Goal: Transaction & Acquisition: Book appointment/travel/reservation

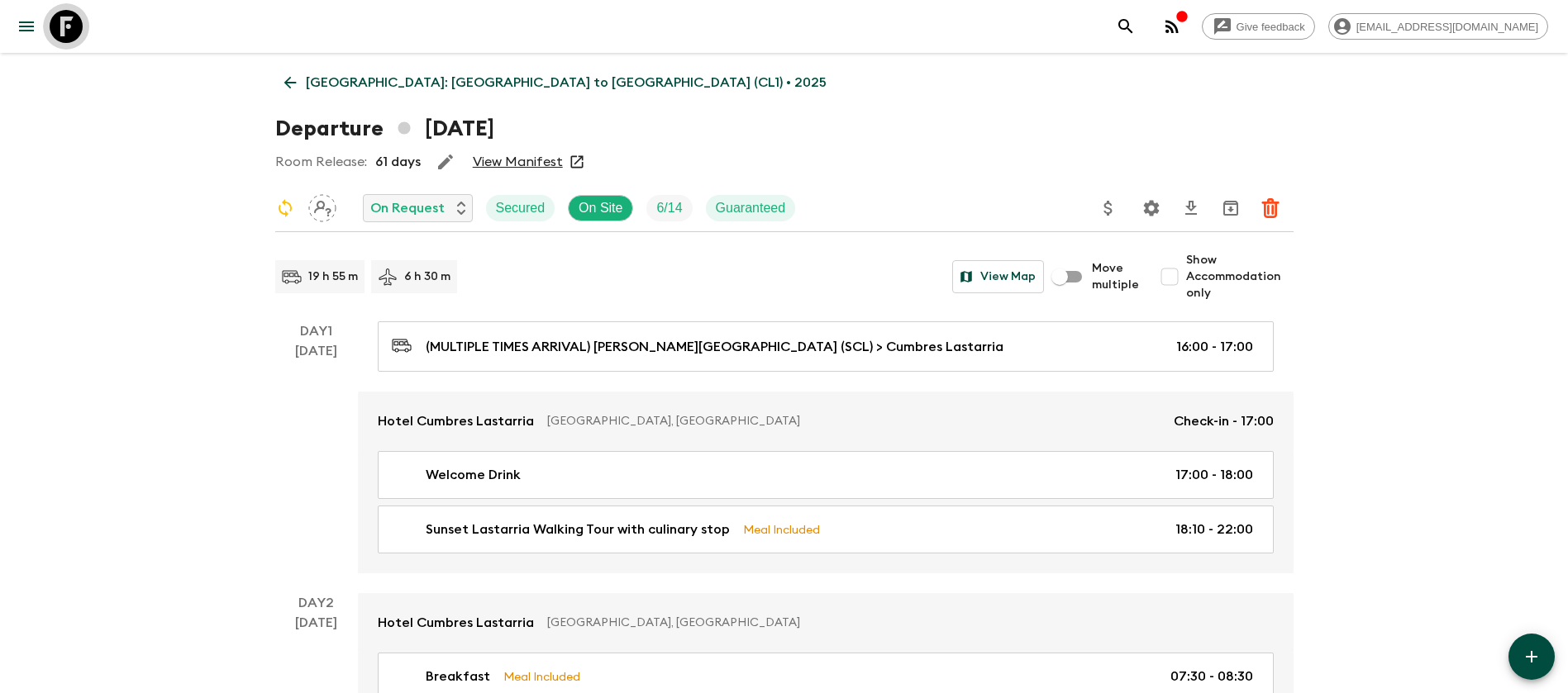
click at [63, 21] on icon at bounding box center [66, 27] width 33 height 33
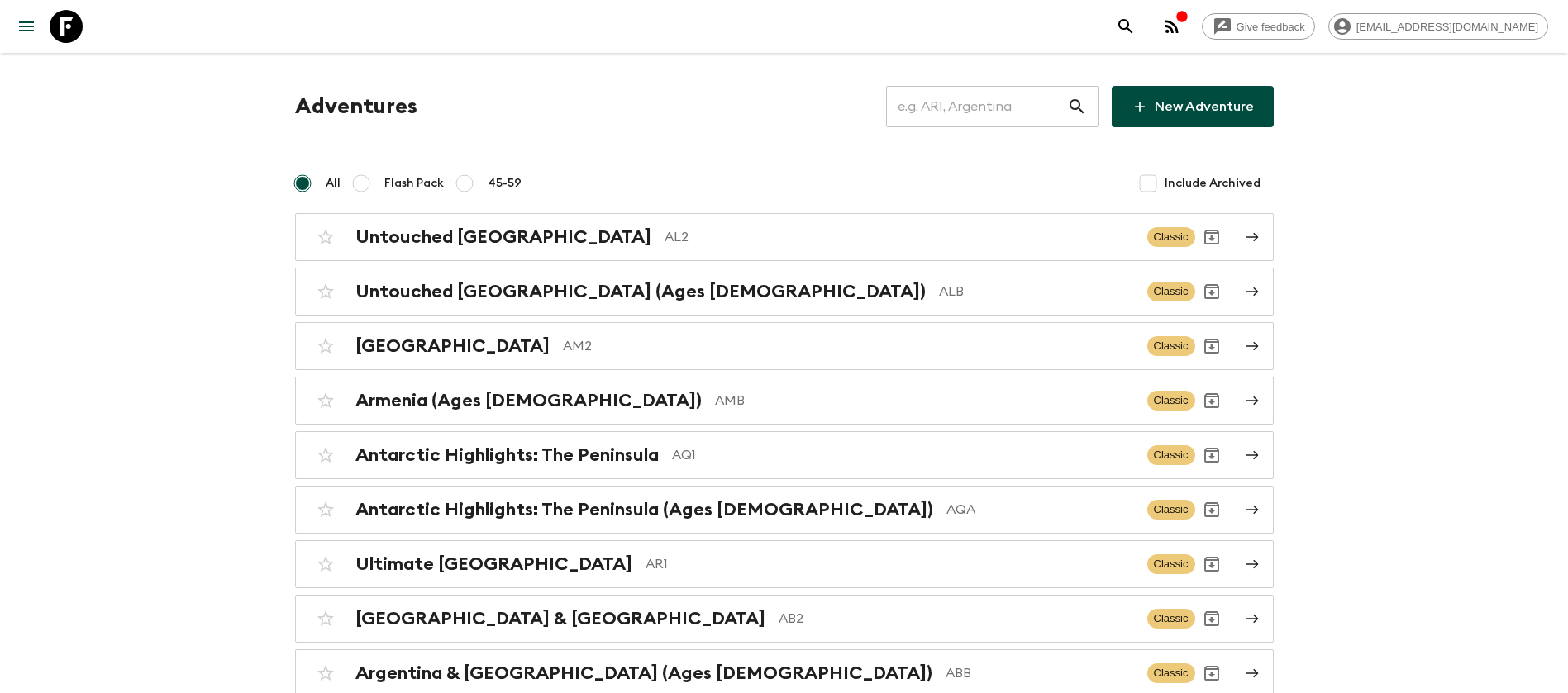
click at [999, 102] on input "text" at bounding box center [976, 106] width 181 height 46
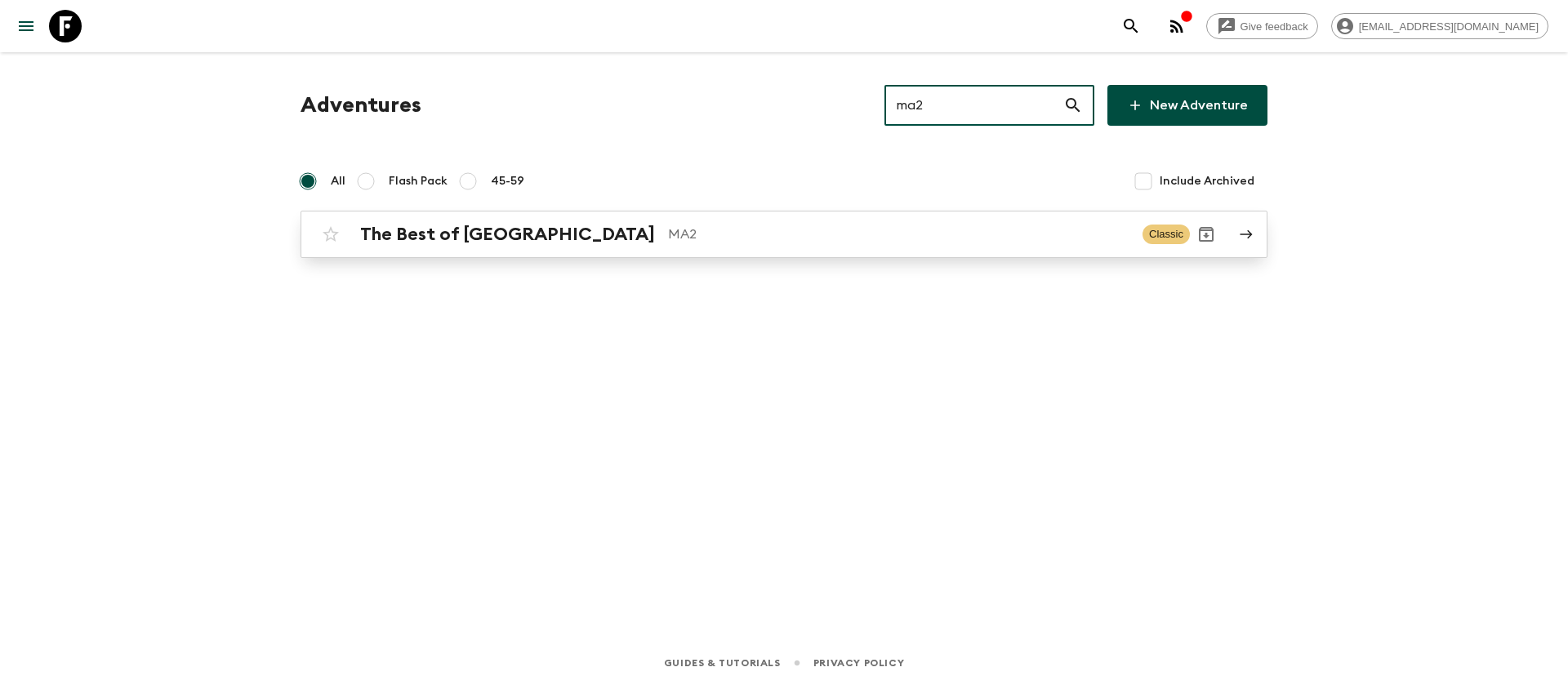
type input "ma2"
click at [510, 234] on h2 "The Best of Morocco" at bounding box center [508, 234] width 295 height 21
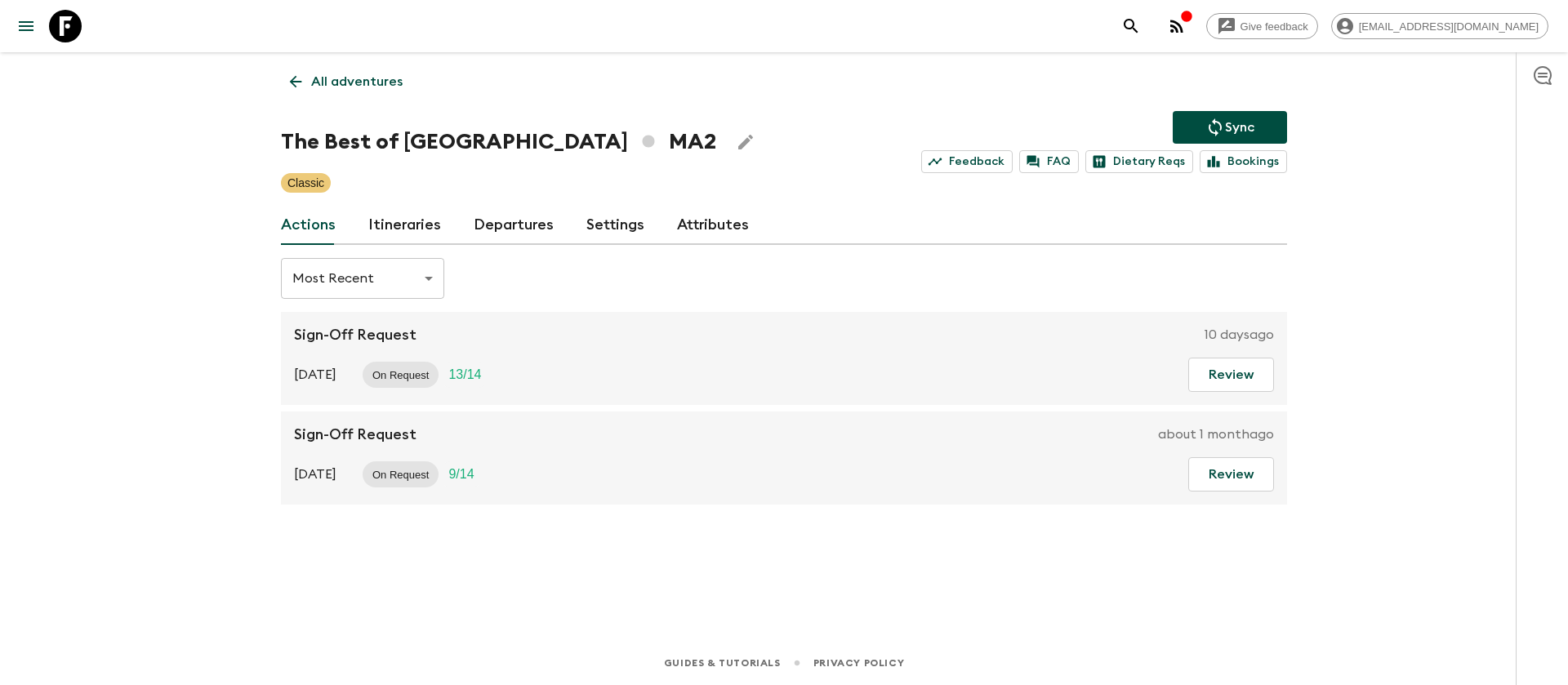
click at [386, 223] on link "Itineraries" at bounding box center [405, 226] width 73 height 40
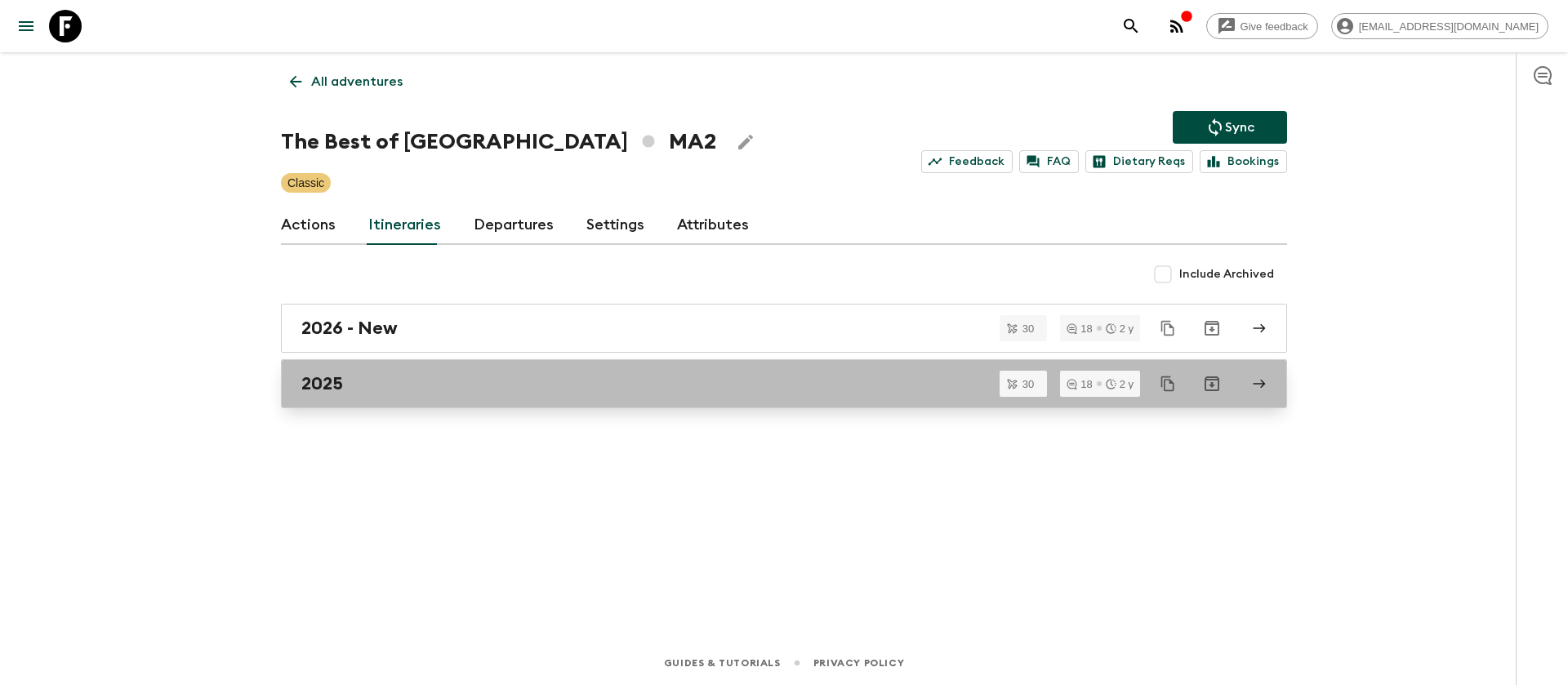
click at [328, 392] on h2 "2025" at bounding box center [322, 384] width 42 height 21
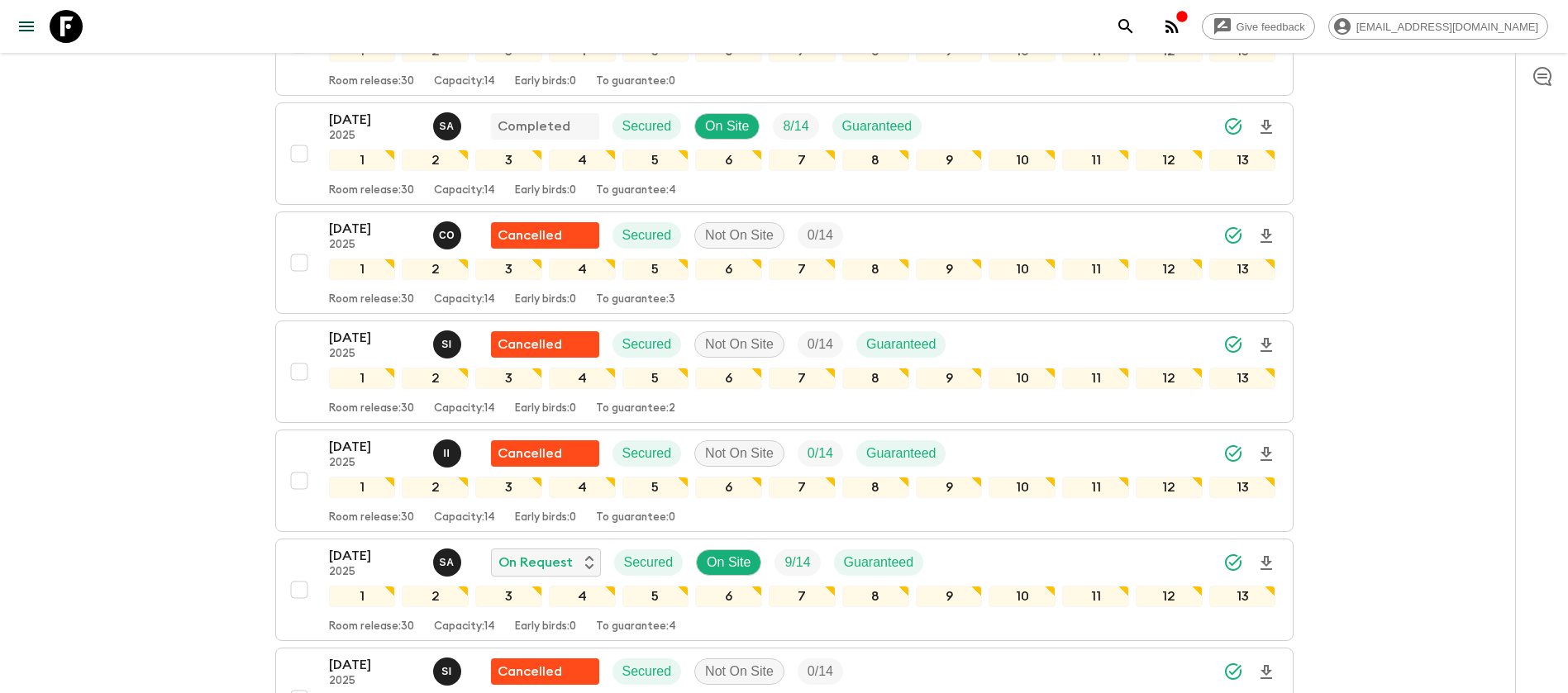
scroll to position [1115, 0]
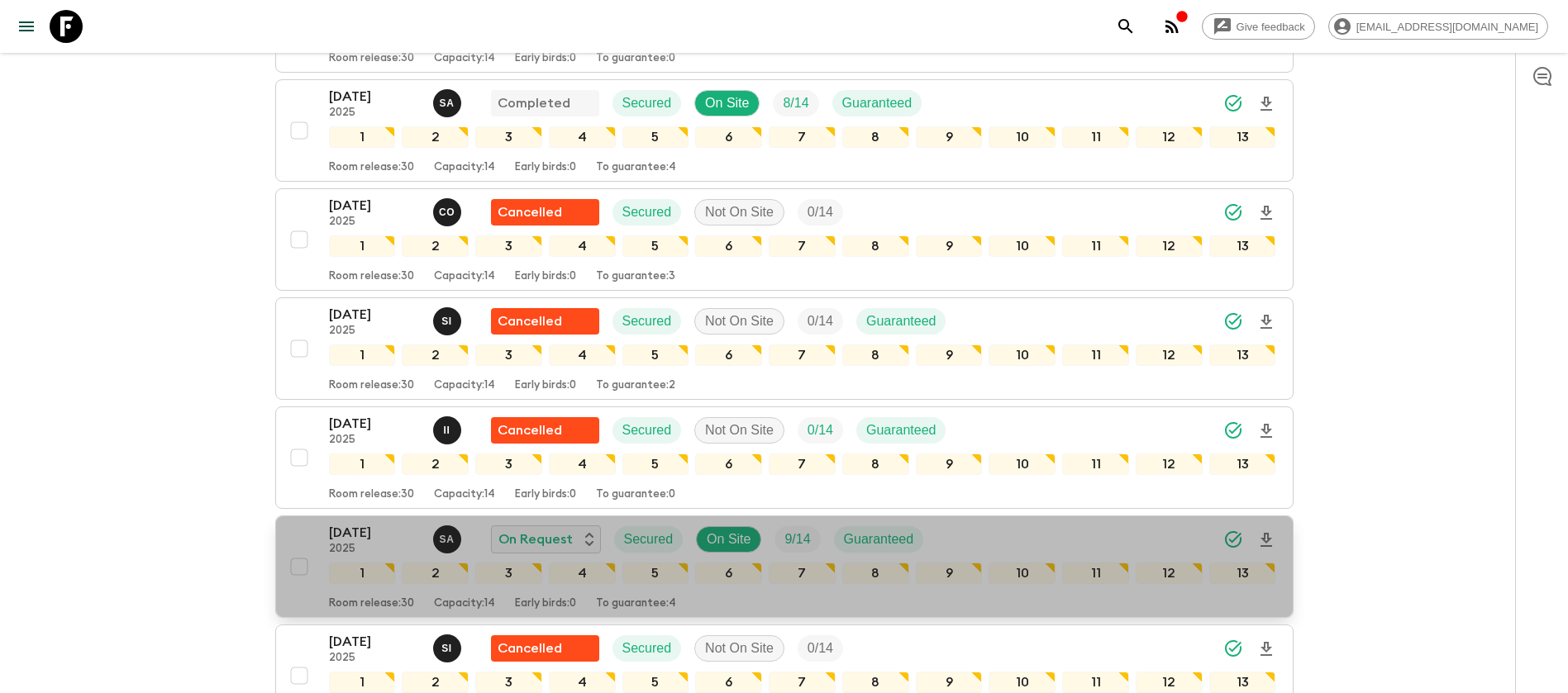
click at [382, 542] on p "[DATE]" at bounding box center [374, 533] width 91 height 20
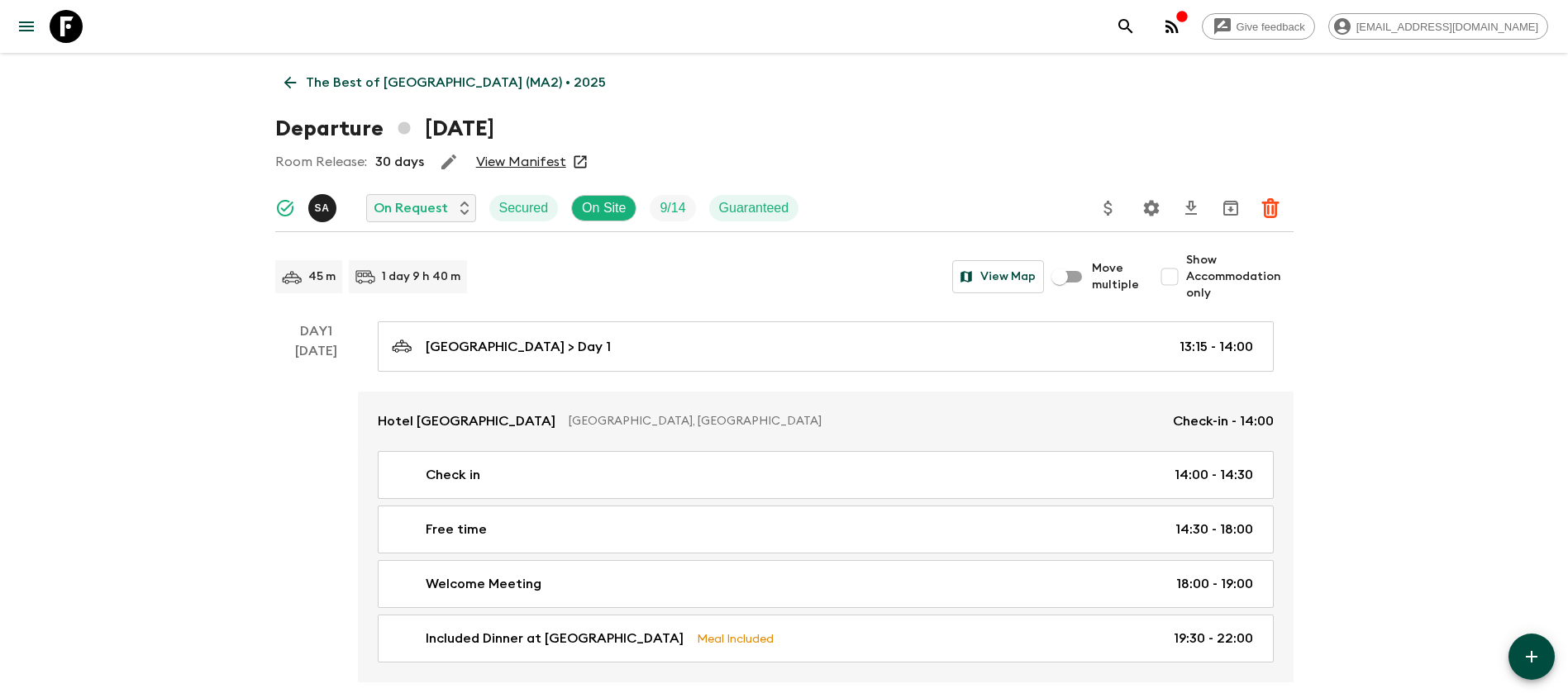
click at [536, 157] on link "View Manifest" at bounding box center [522, 162] width 90 height 17
click at [295, 73] on icon at bounding box center [290, 83] width 18 height 18
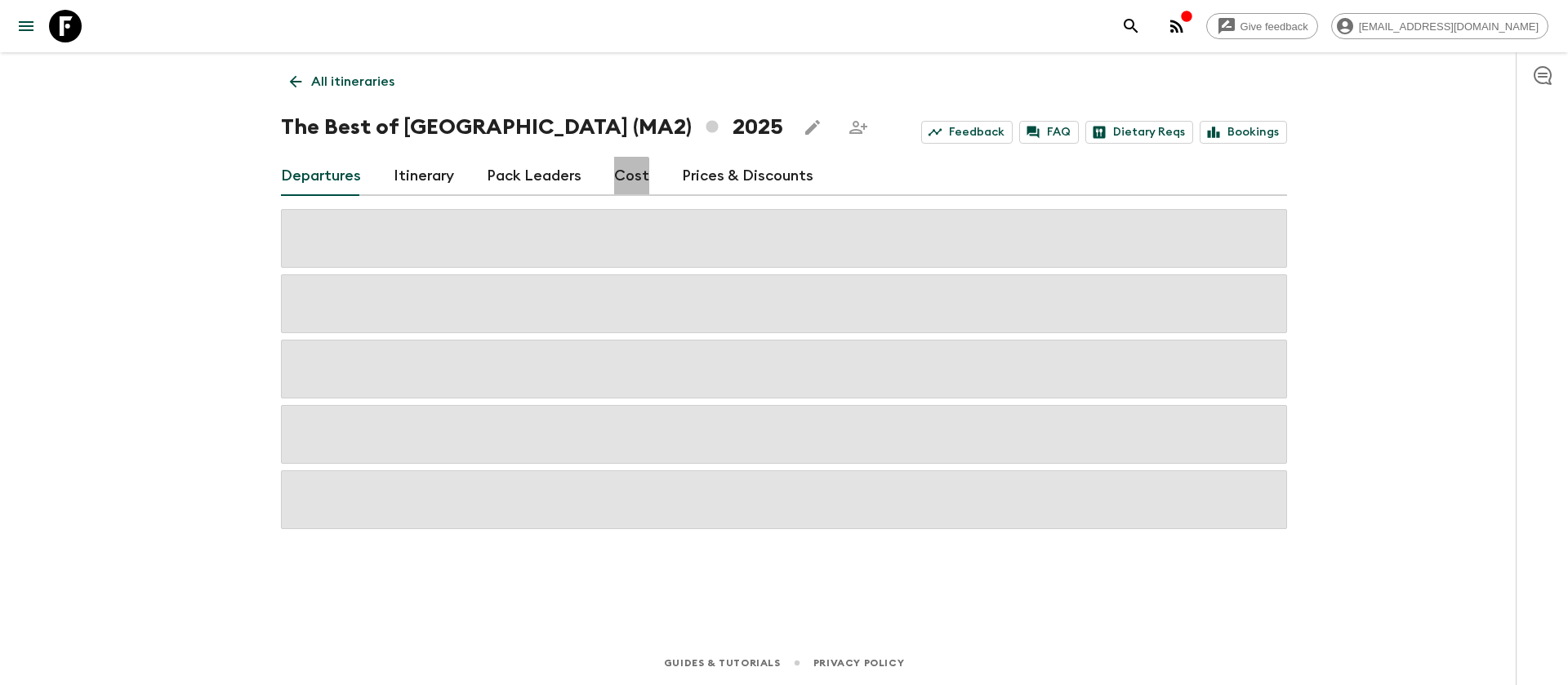
click at [617, 183] on link "Cost" at bounding box center [631, 176] width 35 height 40
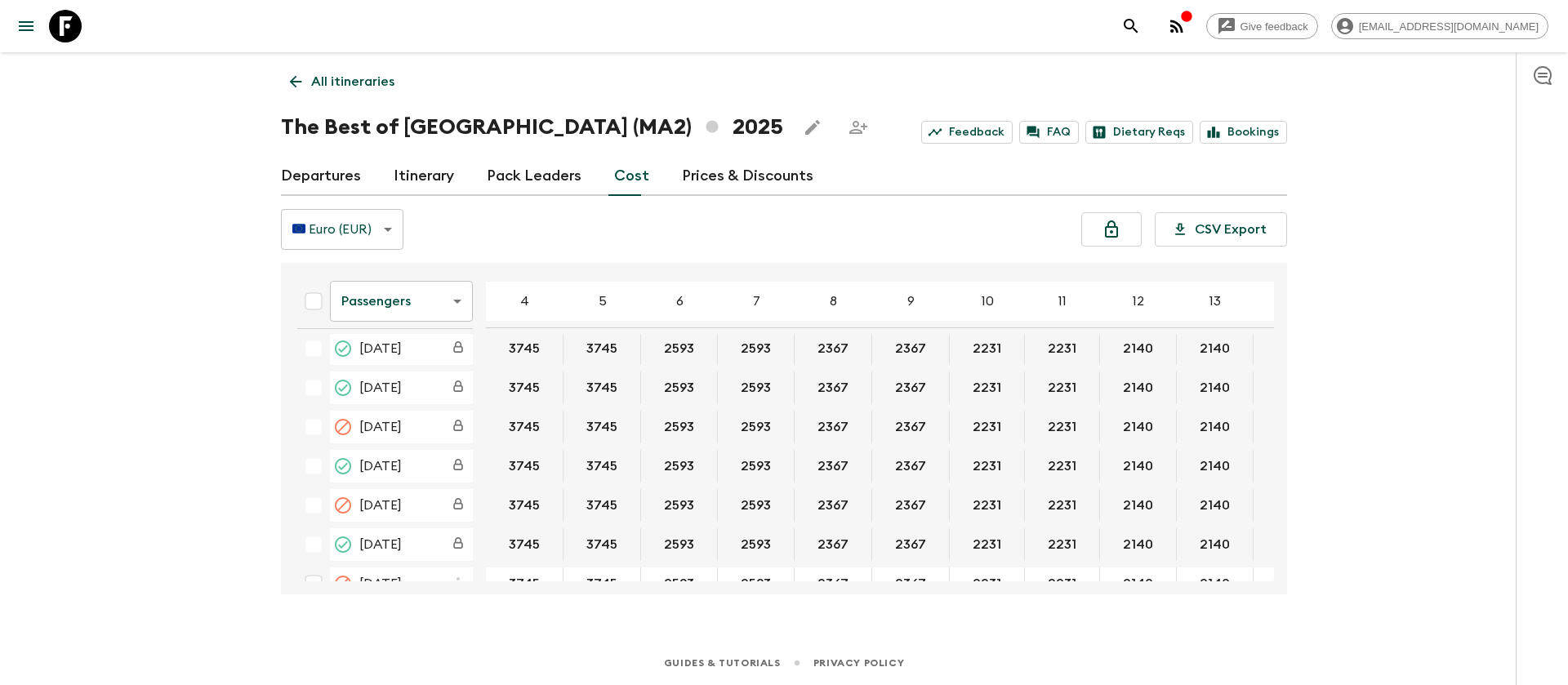
scroll to position [612, 0]
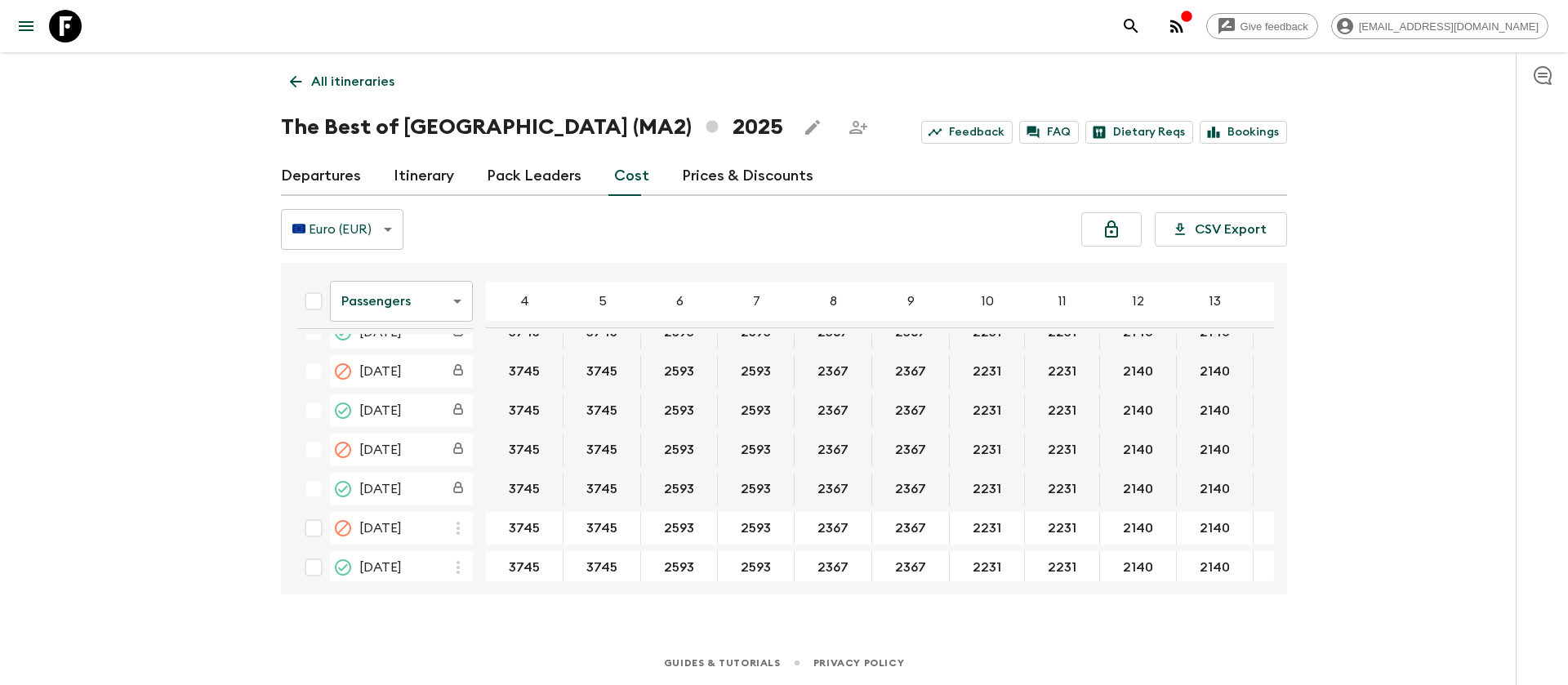
click at [423, 316] on body "Give feedback dolly@flashpack.com All itineraries The Best of Morocco (MA2) 202…" at bounding box center [784, 342] width 1568 height 685
click at [395, 366] on li "Extras" at bounding box center [401, 368] width 143 height 26
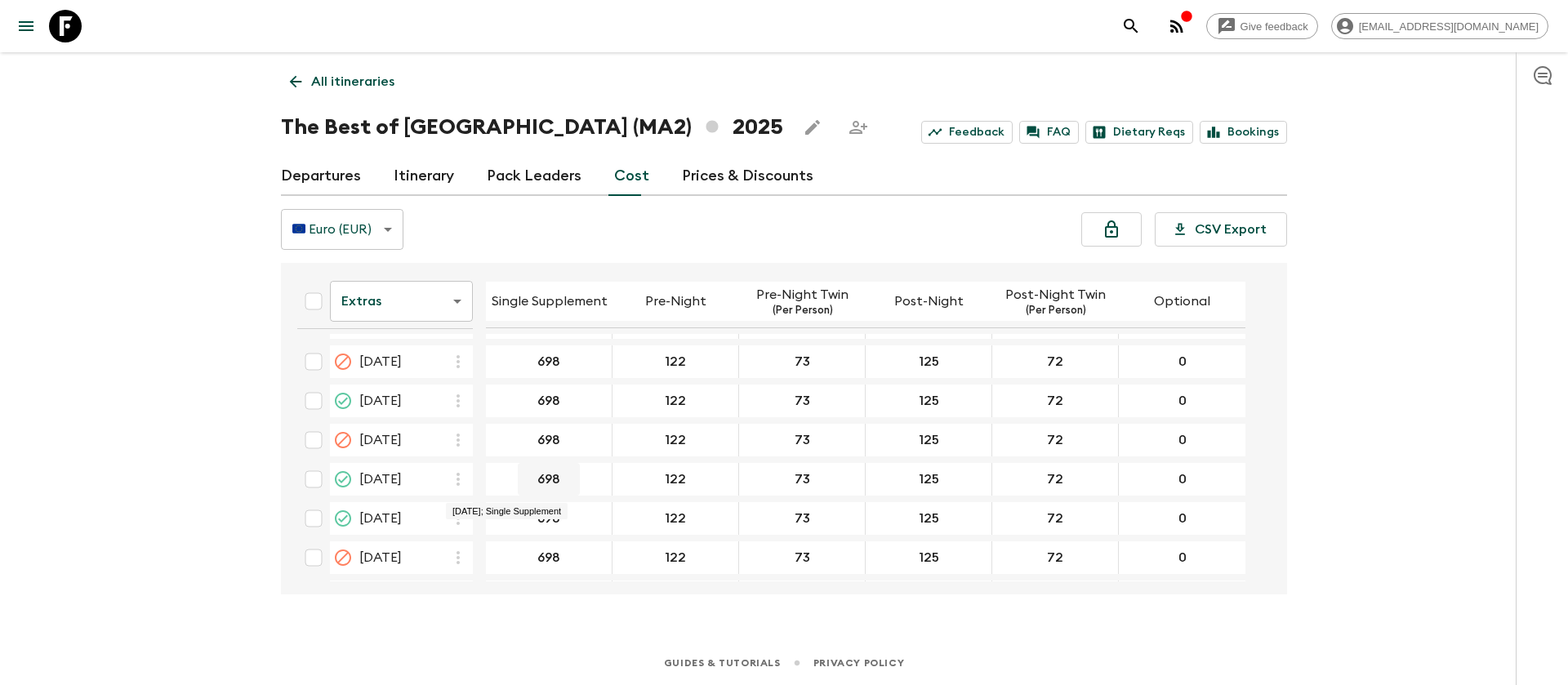
scroll to position [735, 0]
click at [400, 305] on body "Give feedback dolly@flashpack.com All itineraries The Best of Morocco (MA2) 202…" at bounding box center [784, 342] width 1568 height 685
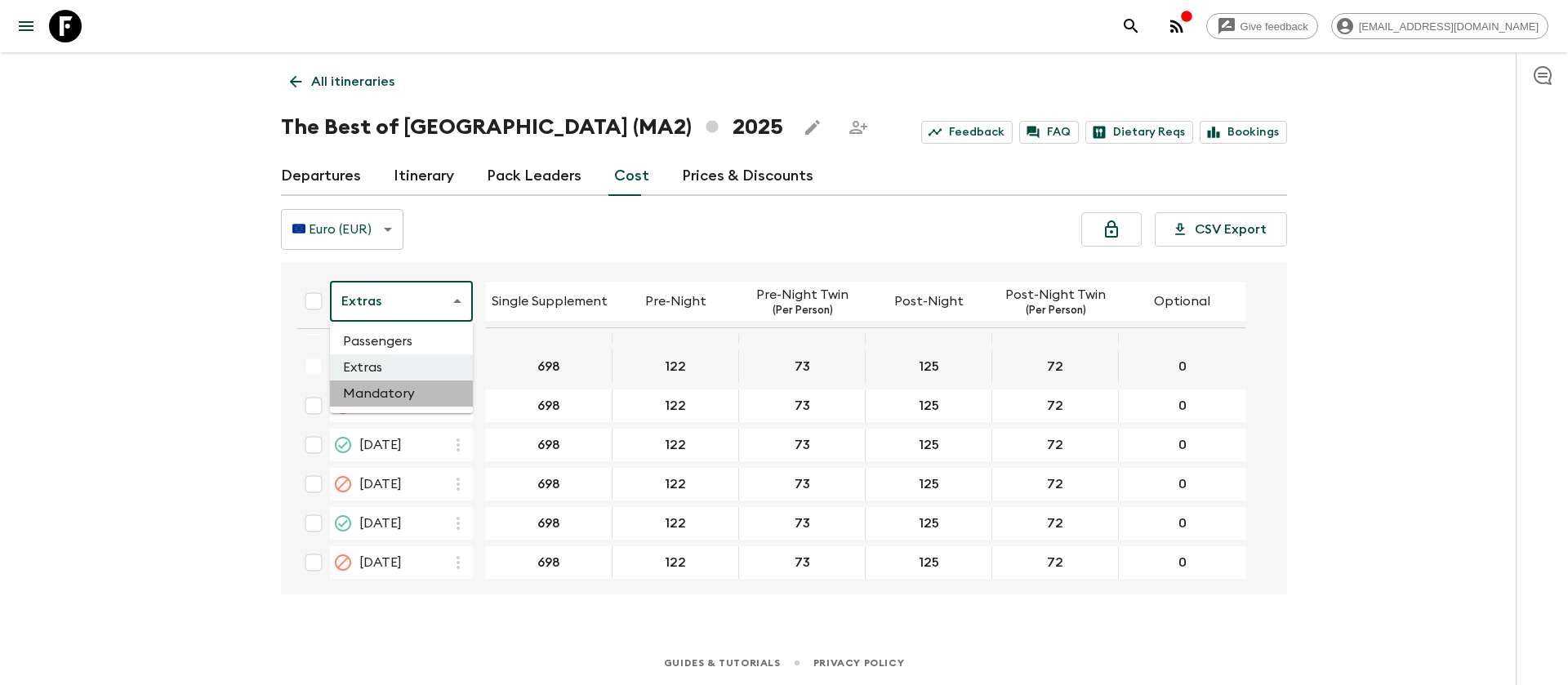
click at [412, 395] on li "Mandatory" at bounding box center [401, 394] width 143 height 26
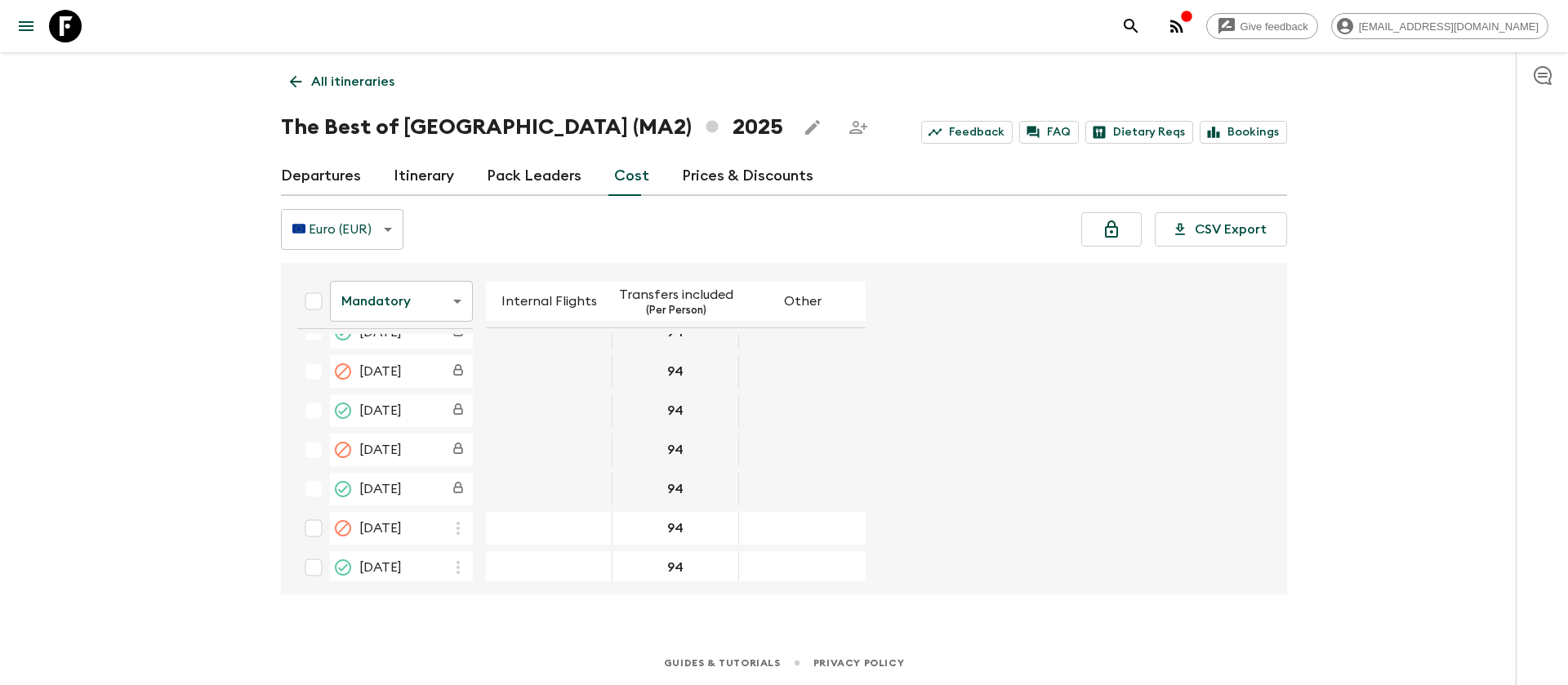
scroll to position [735, 0]
